Goal: Transaction & Acquisition: Purchase product/service

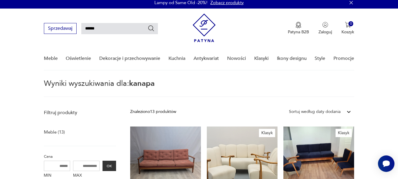
scroll to position [2, 0]
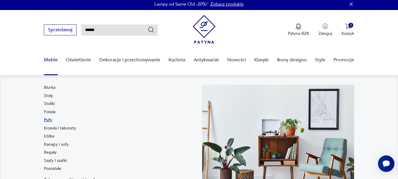
click at [47, 120] on link "Pufy" at bounding box center [48, 120] width 8 height 6
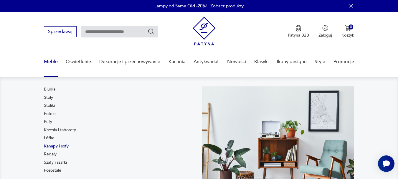
click at [52, 145] on link "Kanapy i sofy" at bounding box center [56, 146] width 25 height 6
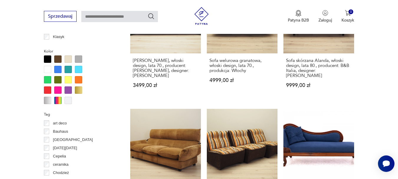
scroll to position [507, 0]
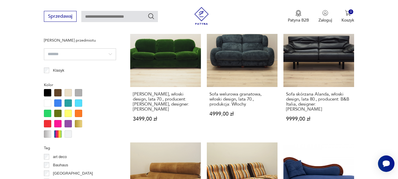
click at [57, 114] on div at bounding box center [57, 113] width 7 height 7
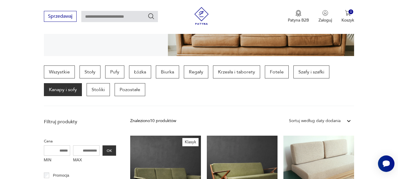
scroll to position [122, 0]
